Goal: Information Seeking & Learning: Learn about a topic

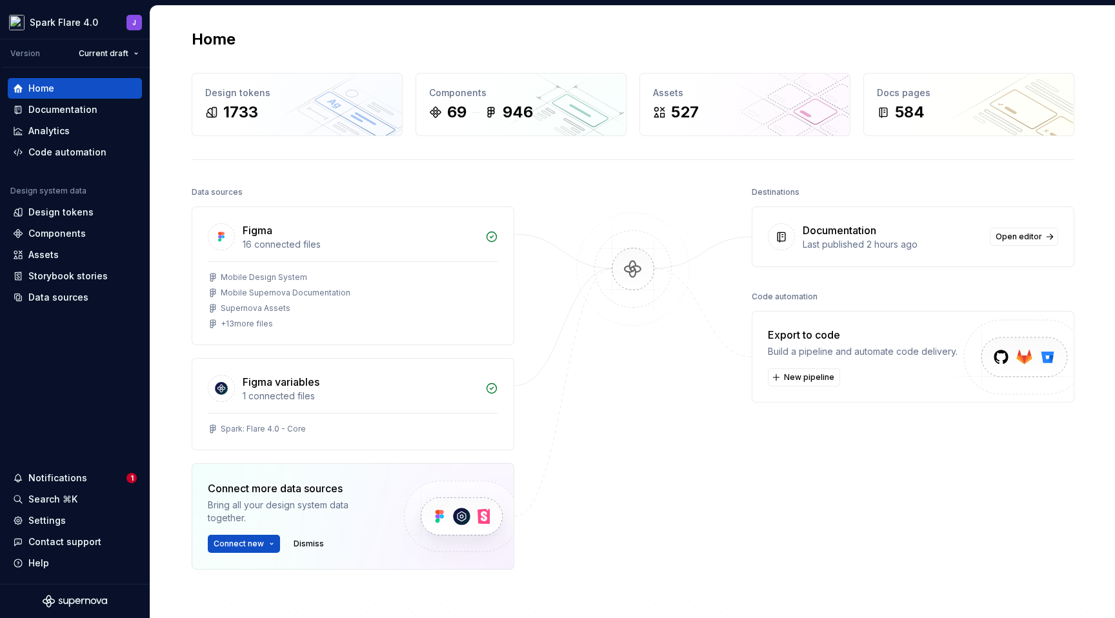
click at [324, 23] on div "Home Design tokens 1733 Components 69 946 Assets 527 Docs pages 584 Data source…" at bounding box center [632, 357] width 929 height 703
click at [61, 110] on div "Documentation" at bounding box center [62, 109] width 69 height 13
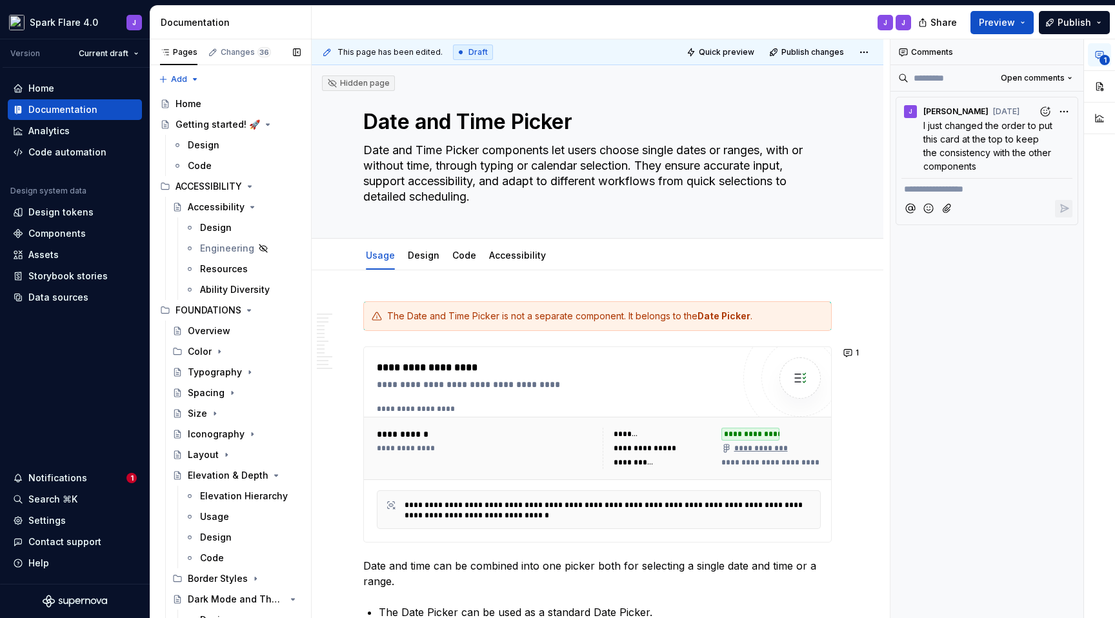
type textarea "*"
